Goal: Transaction & Acquisition: Download file/media

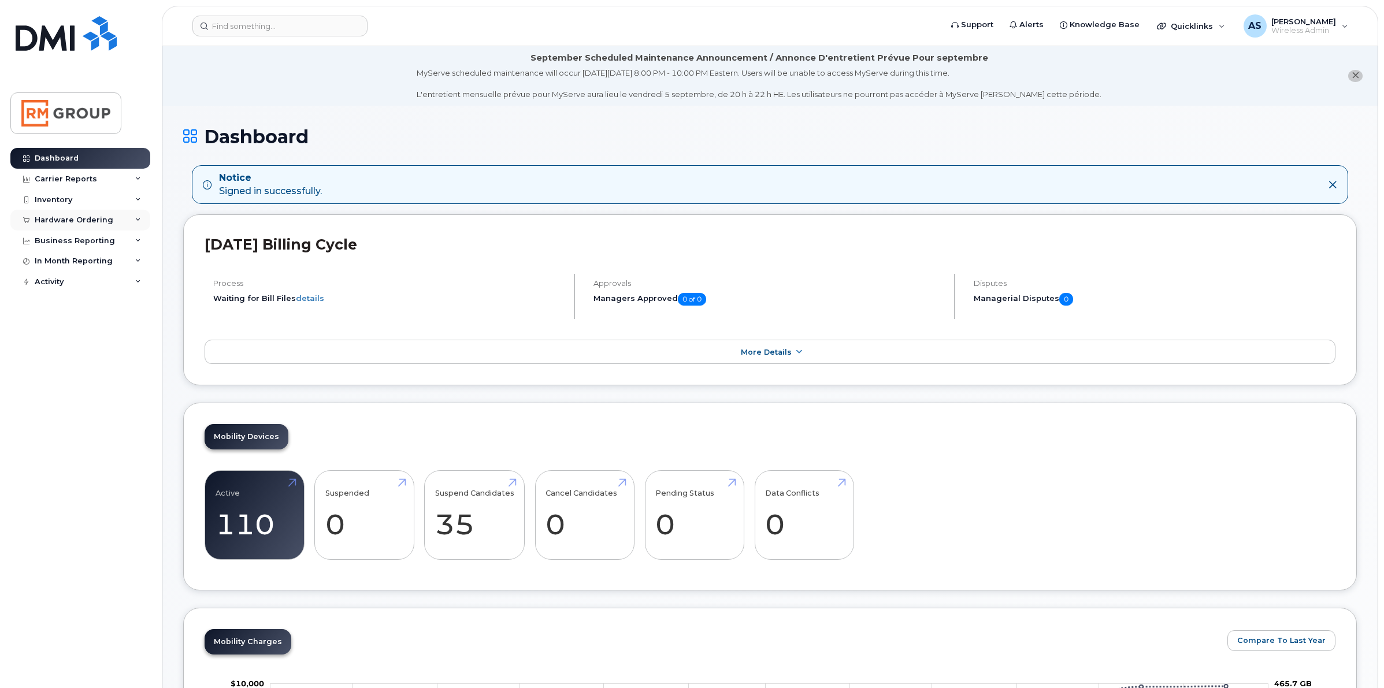
click at [142, 218] on div "Hardware Ordering" at bounding box center [80, 220] width 140 height 21
click at [139, 351] on icon at bounding box center [138, 350] width 6 height 6
click at [139, 330] on icon at bounding box center [138, 329] width 6 height 6
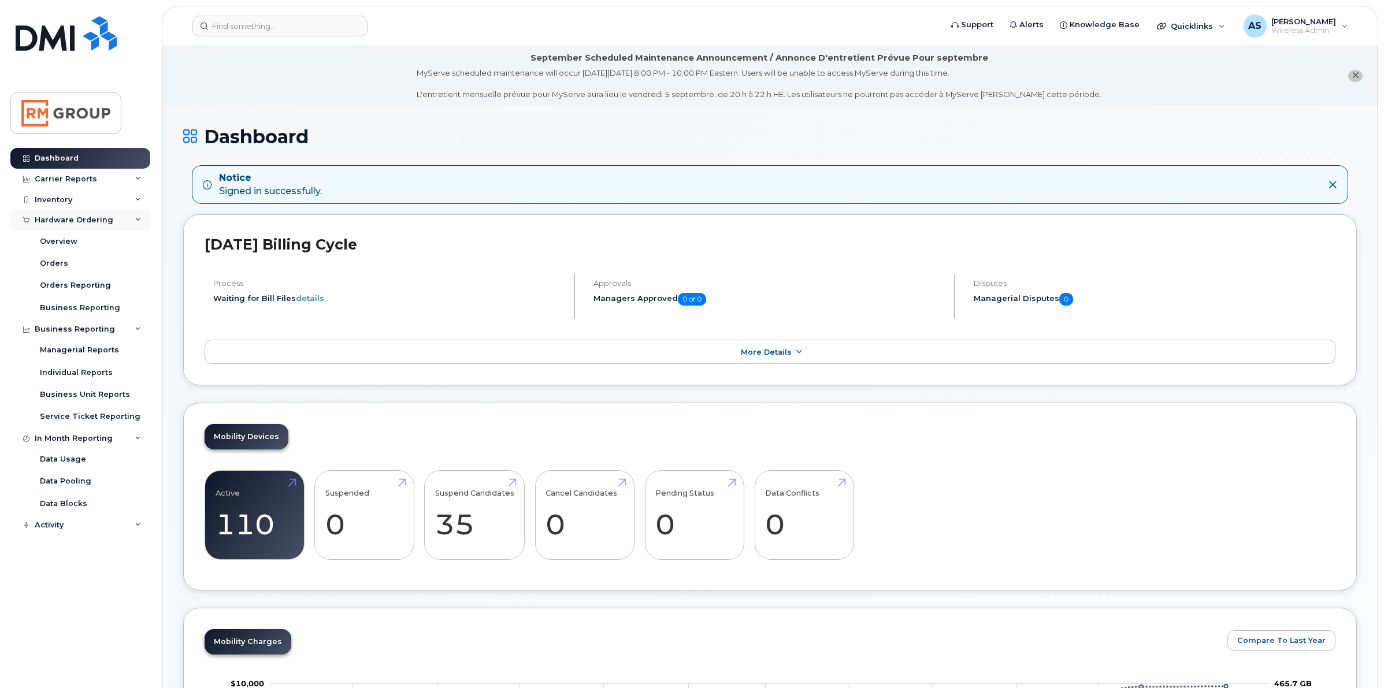
click at [140, 220] on icon at bounding box center [138, 220] width 6 height 6
click at [142, 179] on div "Carrier Reports" at bounding box center [80, 179] width 140 height 21
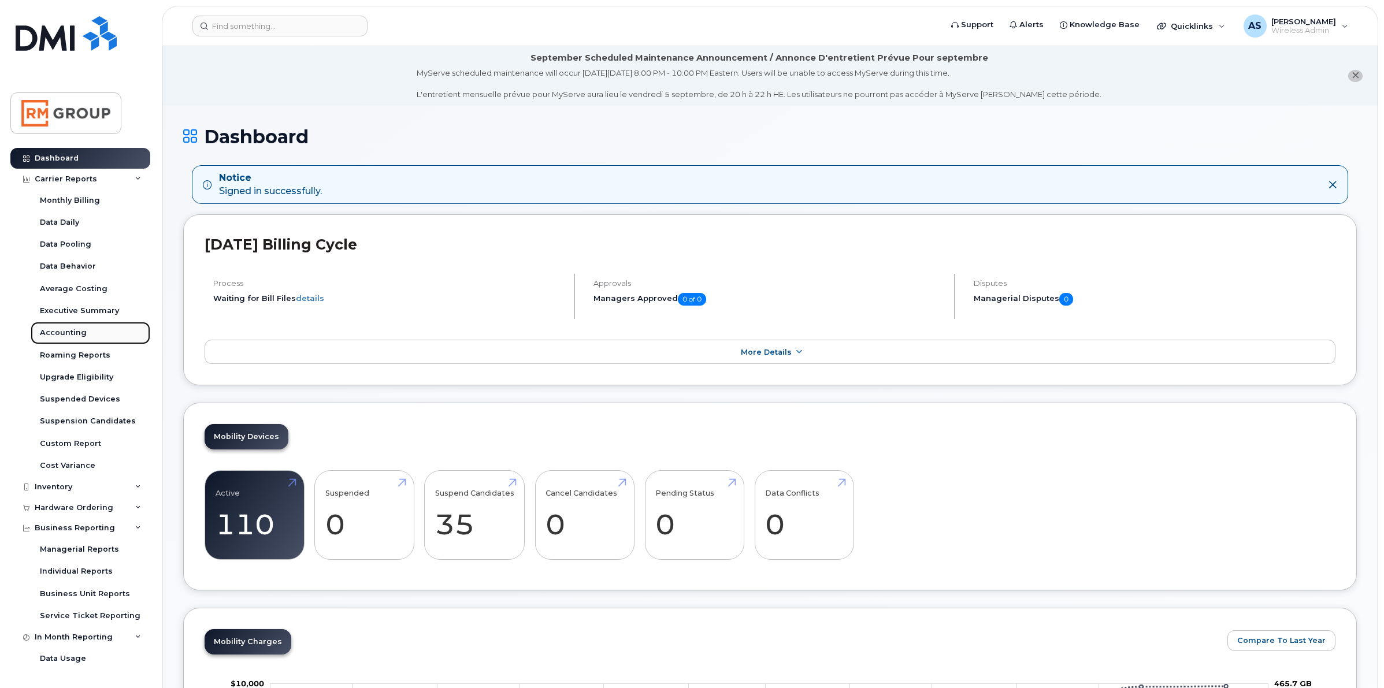
click at [77, 328] on link "Accounting" at bounding box center [91, 333] width 120 height 22
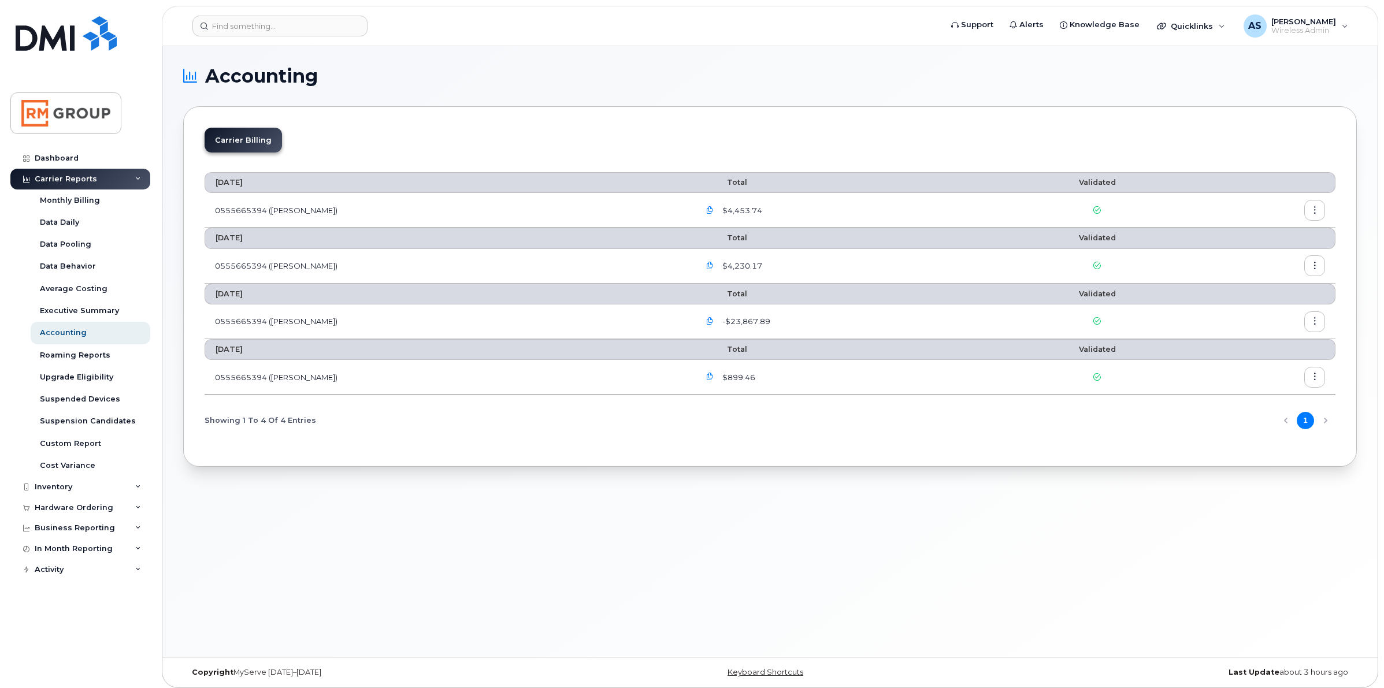
click at [706, 209] on icon "button" at bounding box center [710, 211] width 8 height 8
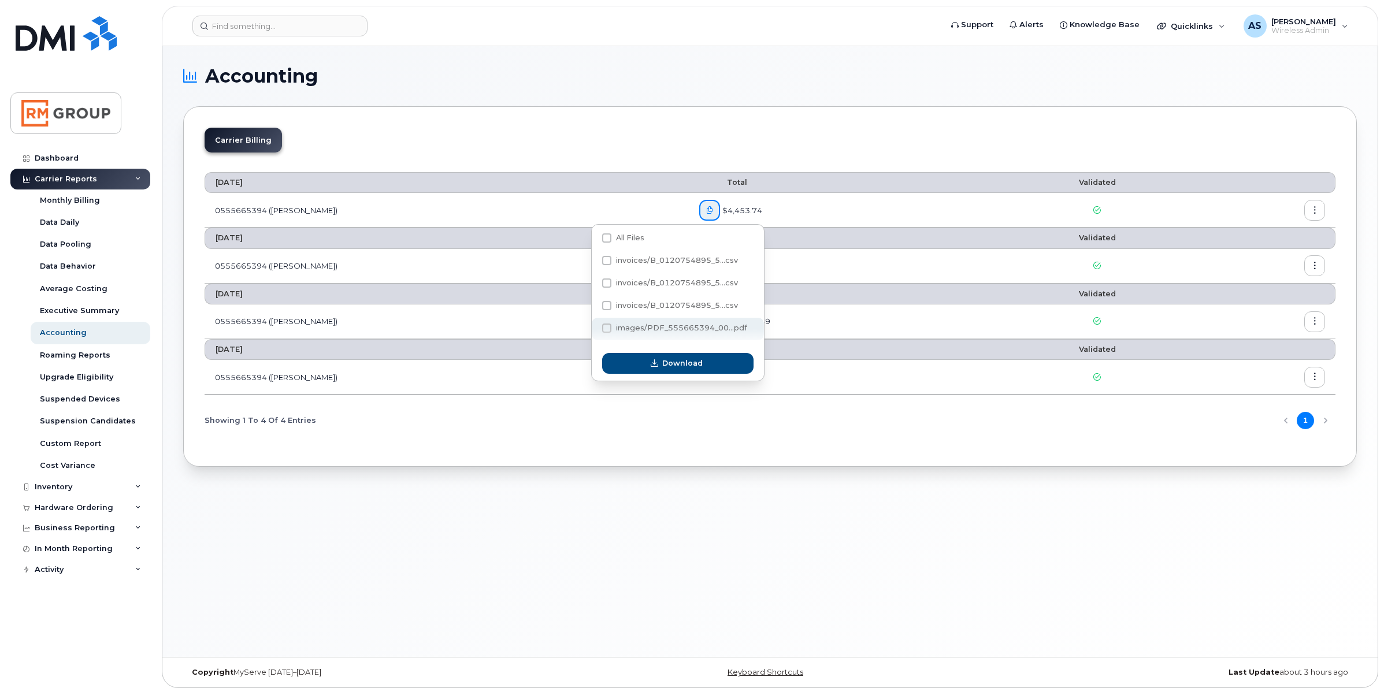
click at [718, 328] on span "images/PDF_555665394_00...pdf" at bounding box center [681, 328] width 131 height 9
click at [594, 328] on input "images/PDF_555665394_00...pdf" at bounding box center [591, 329] width 6 height 6
checkbox input "true"
click at [721, 366] on button "Download" at bounding box center [677, 363] width 151 height 21
